Goal: Task Accomplishment & Management: Manage account settings

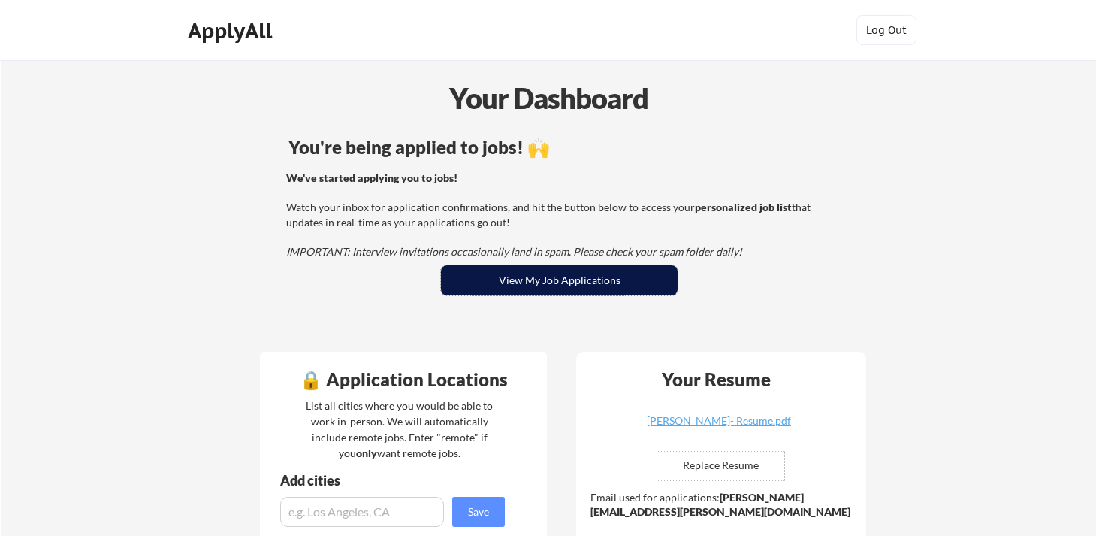
click at [562, 279] on button "View My Job Applications" at bounding box center [559, 280] width 237 height 30
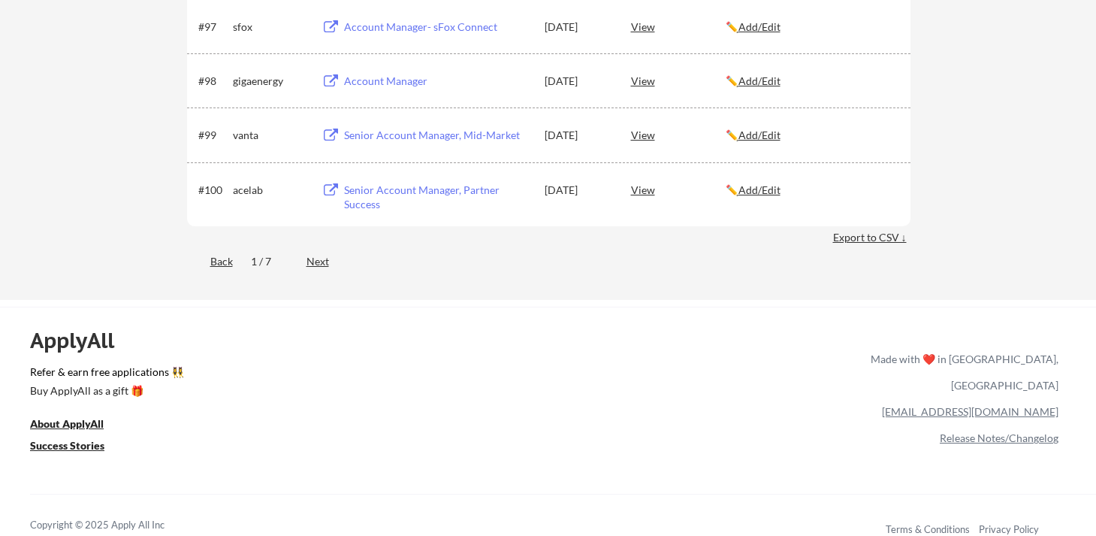
scroll to position [5854, 0]
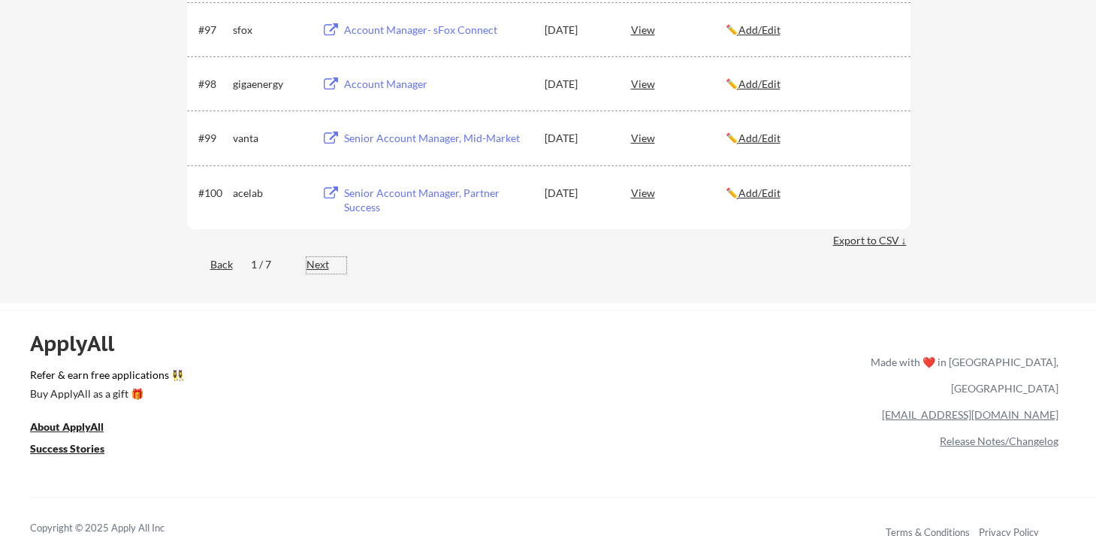
click at [332, 268] on div "Next" at bounding box center [326, 264] width 40 height 15
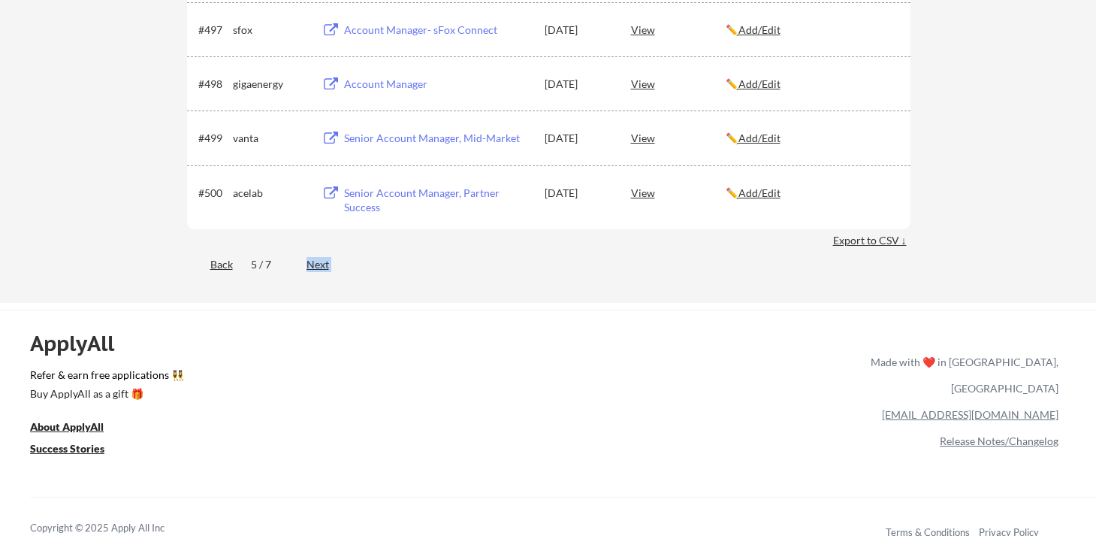
click at [332, 268] on div "Next" at bounding box center [326, 264] width 40 height 15
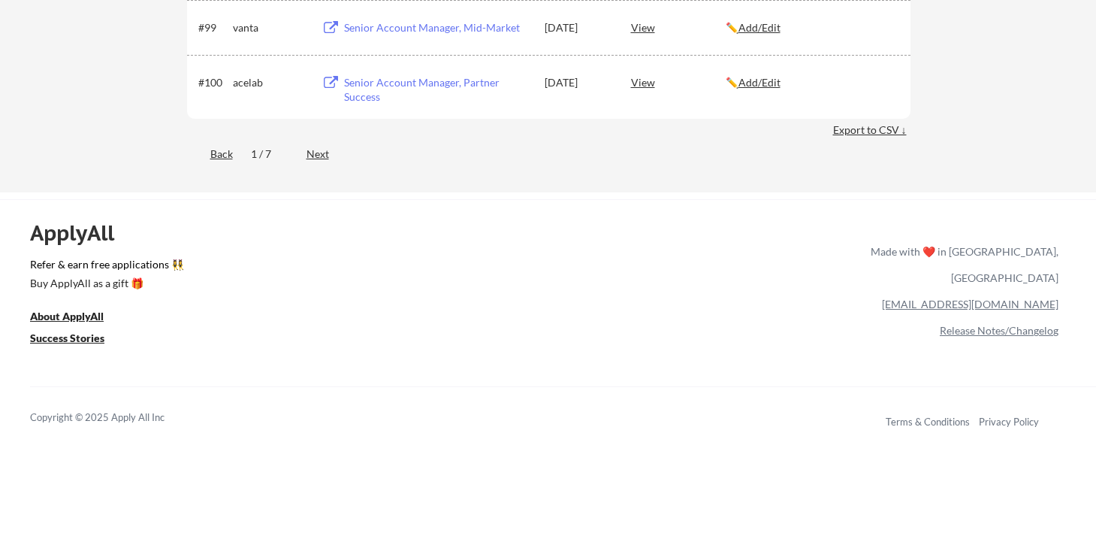
scroll to position [5971, 0]
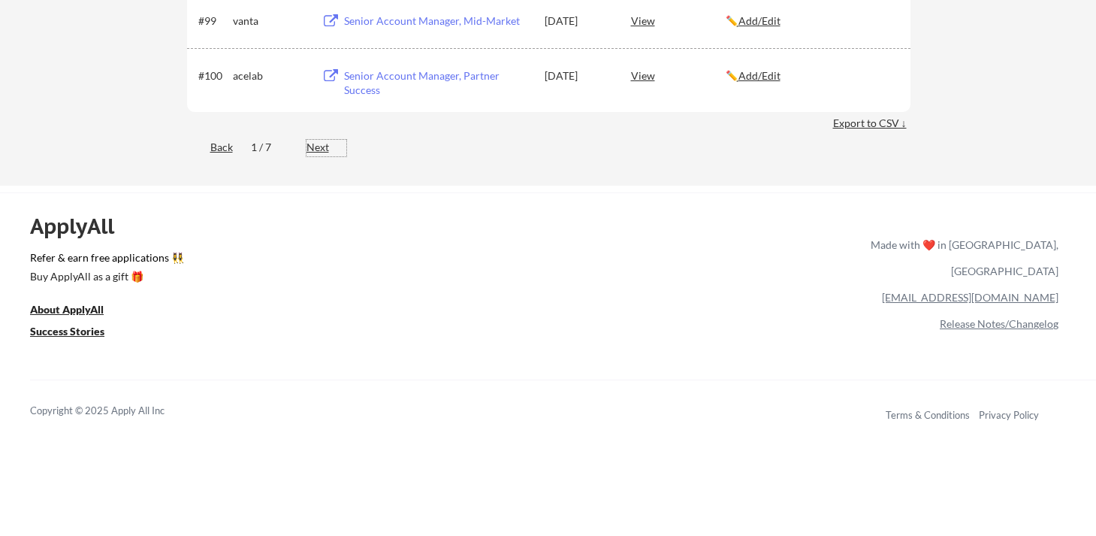
click at [320, 152] on div "Next" at bounding box center [326, 147] width 40 height 15
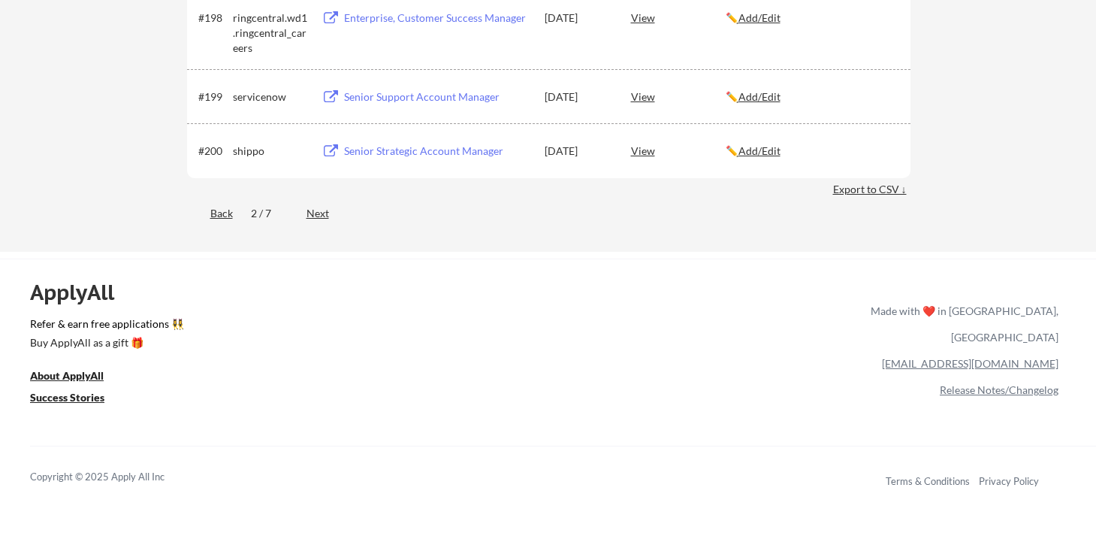
click at [322, 213] on div "Next" at bounding box center [326, 213] width 40 height 15
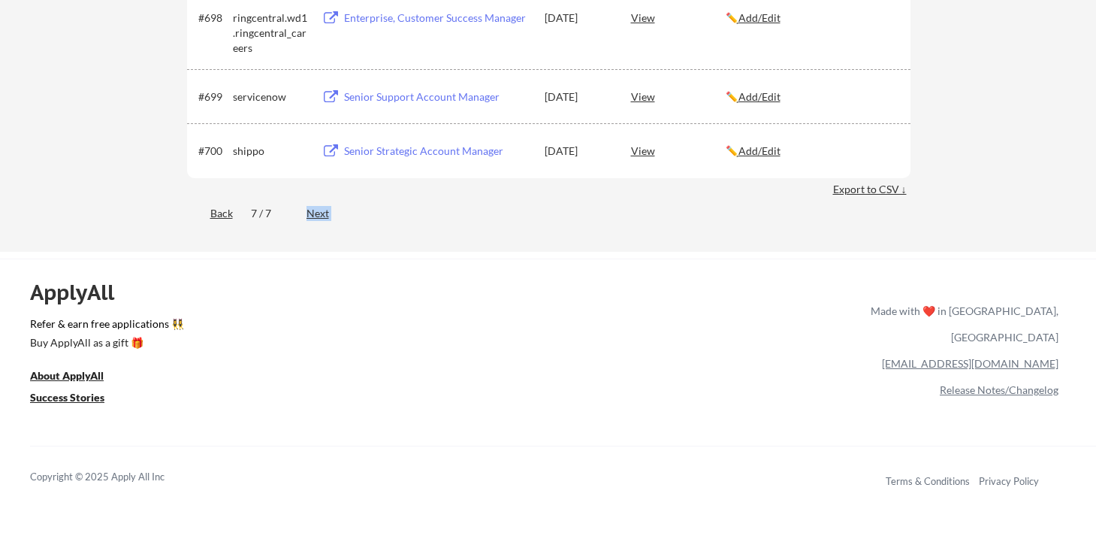
click at [322, 213] on div "Next" at bounding box center [326, 213] width 40 height 15
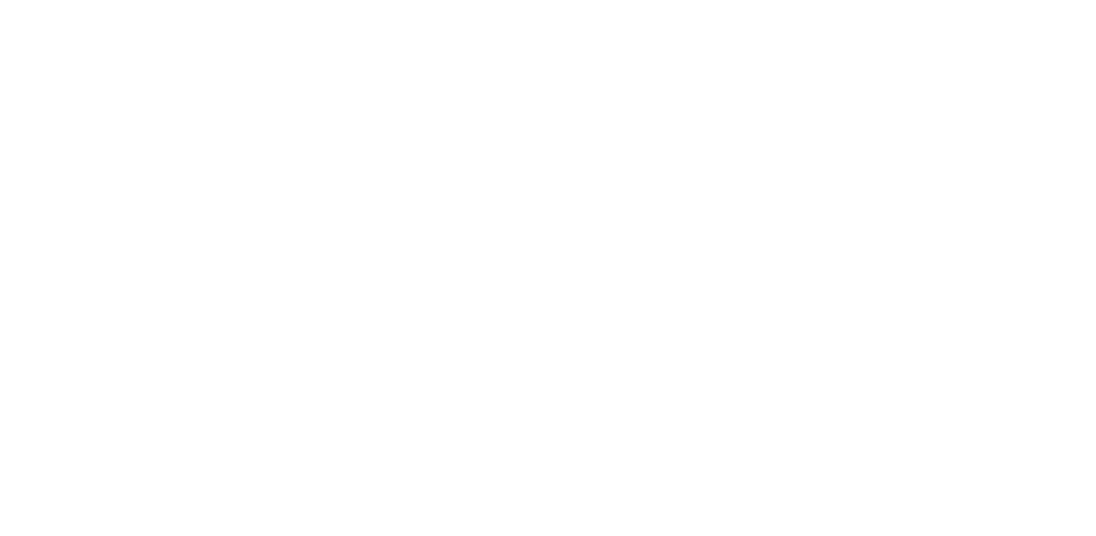
scroll to position [2096, 0]
